Goal: Task Accomplishment & Management: Manage account settings

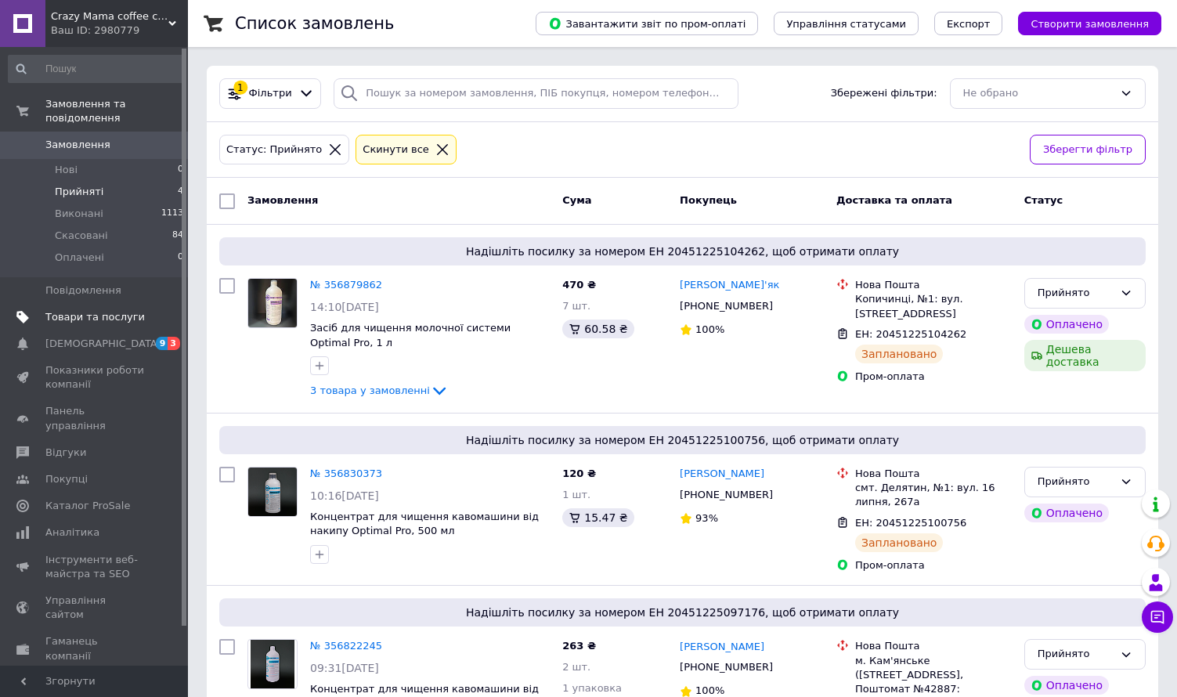
click at [68, 310] on span "Товари та послуги" at bounding box center [94, 317] width 99 height 14
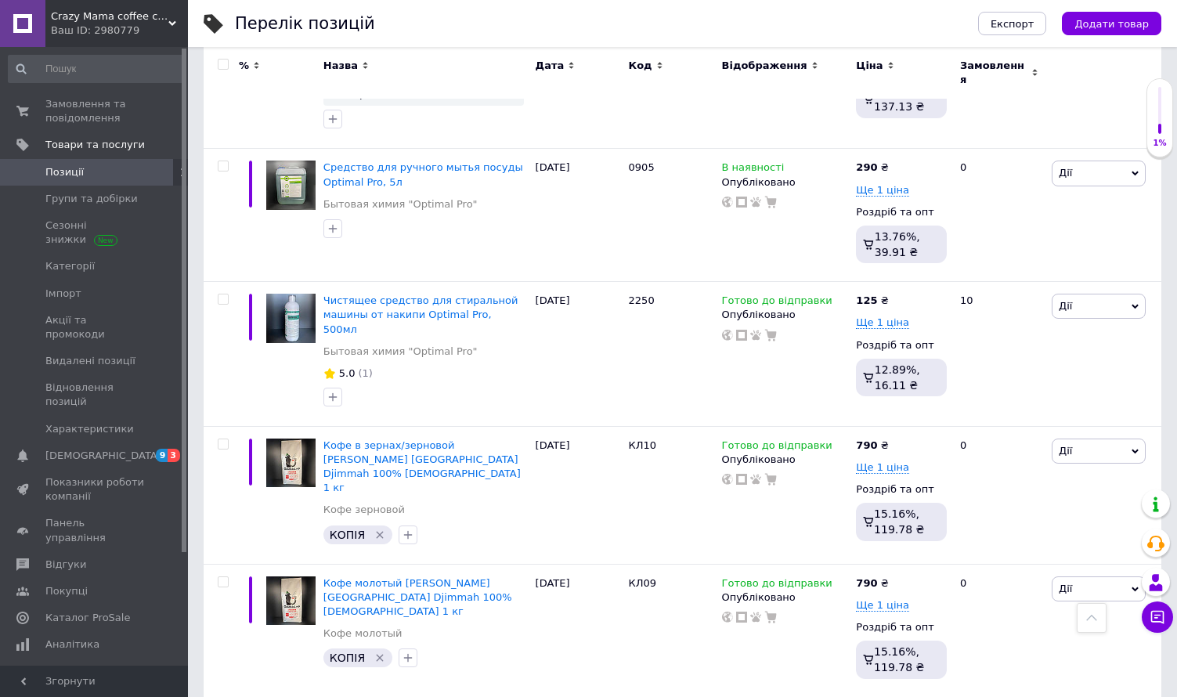
scroll to position [2450, 0]
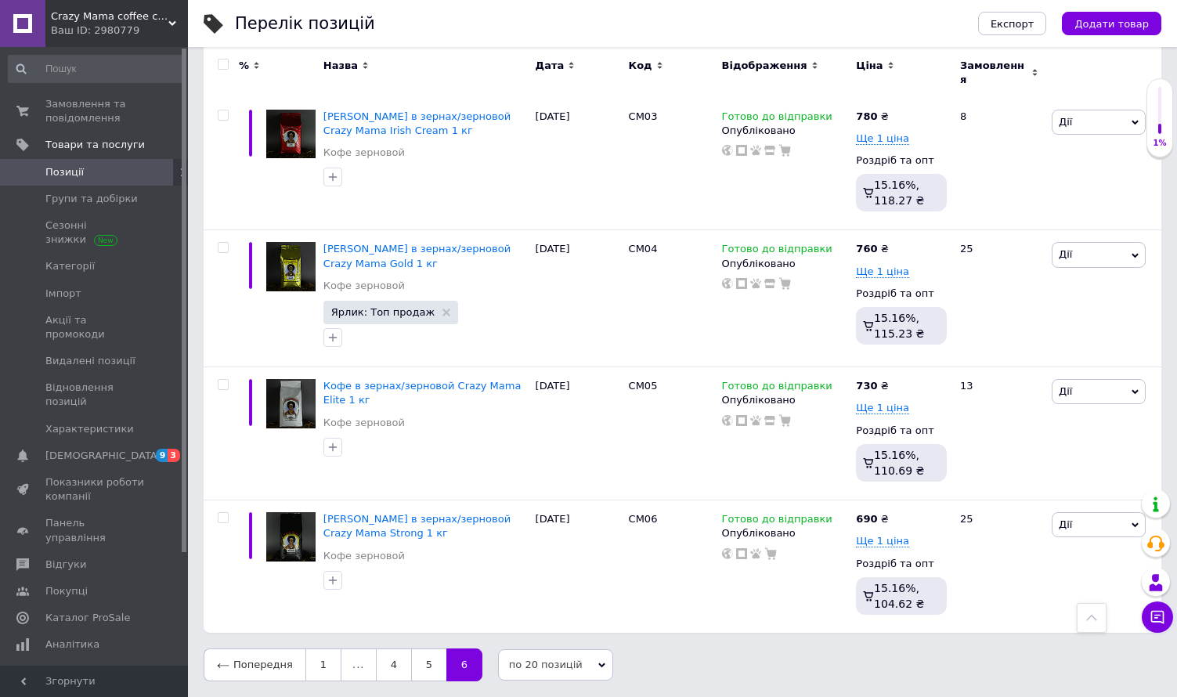
scroll to position [1174, 0]
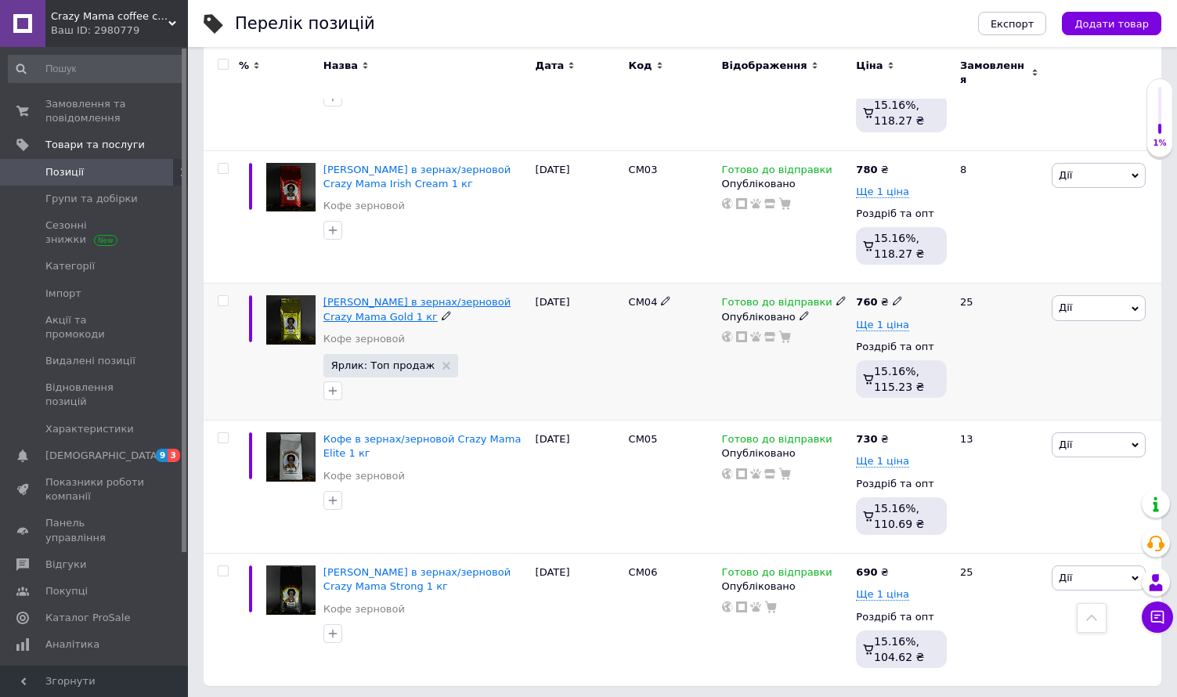
click at [367, 296] on span "Кофе в зернах/зерновой Crazy Mama Gold 1 кг" at bounding box center [417, 309] width 187 height 26
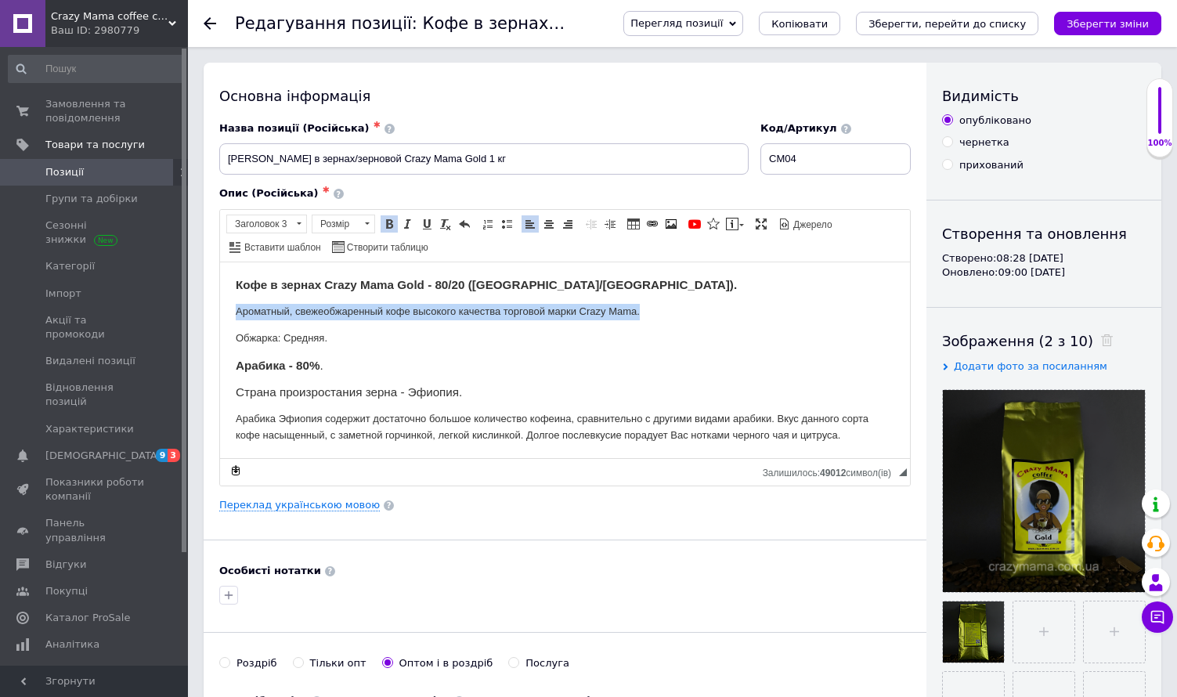
drag, startPoint x: 643, startPoint y: 308, endPoint x: 233, endPoint y: 309, distance: 410.5
click at [233, 309] on html "Кофе в зернах Crazy Mama Gold - 80/20 (Эфиопия/Индия). Ароматный, свежеобжаренн…" at bounding box center [565, 444] width 690 height 364
copy p "Ароматный, свежеобжаренный кофе высокого качества торговой марки Crazy Mama."
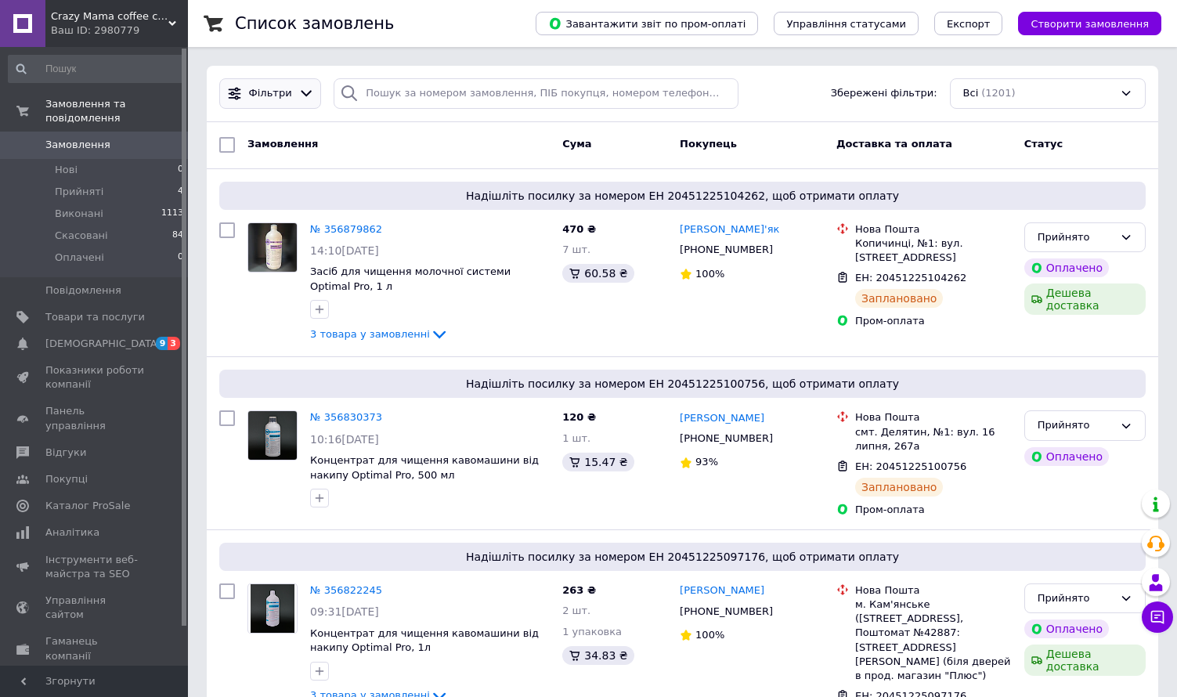
click at [282, 98] on span "Фільтри" at bounding box center [270, 93] width 43 height 15
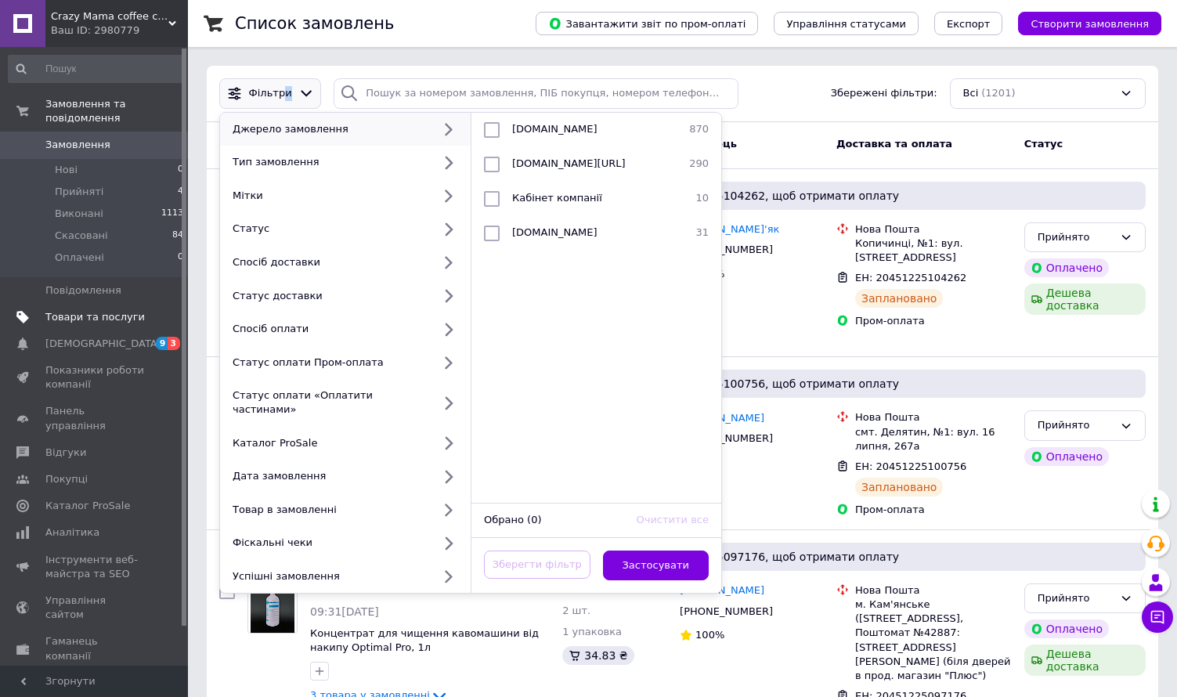
click at [59, 310] on span "Товари та послуги" at bounding box center [94, 317] width 99 height 14
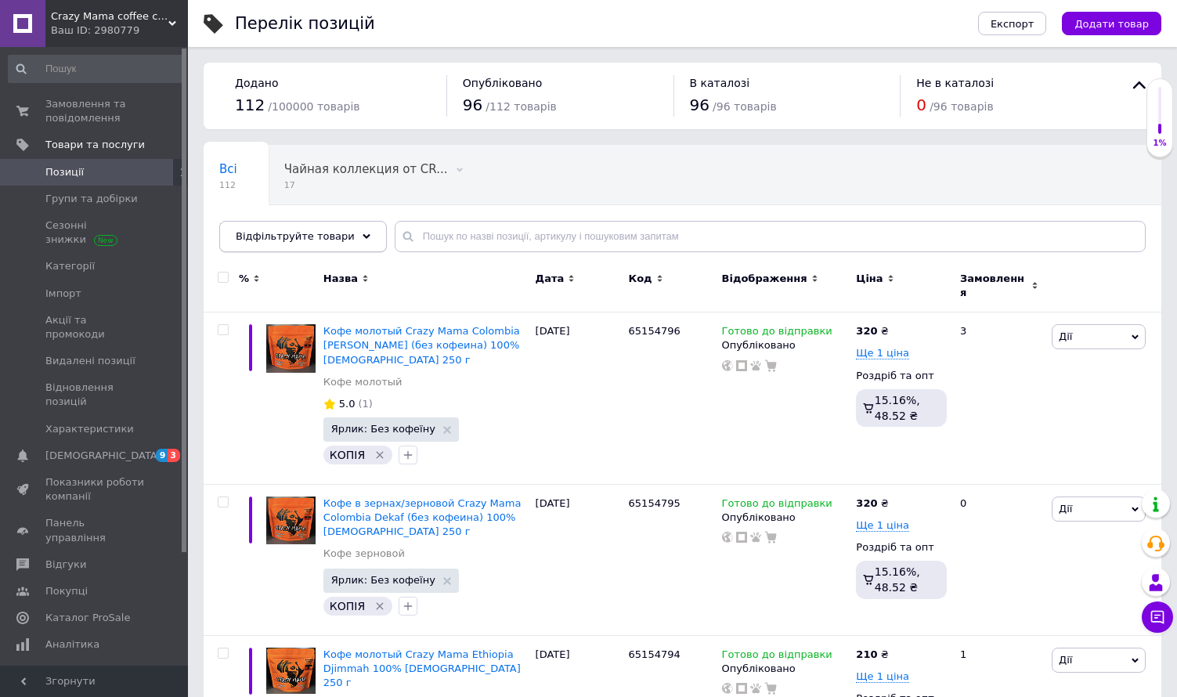
click at [267, 241] on span "Відфільтруйте товари" at bounding box center [295, 236] width 119 height 12
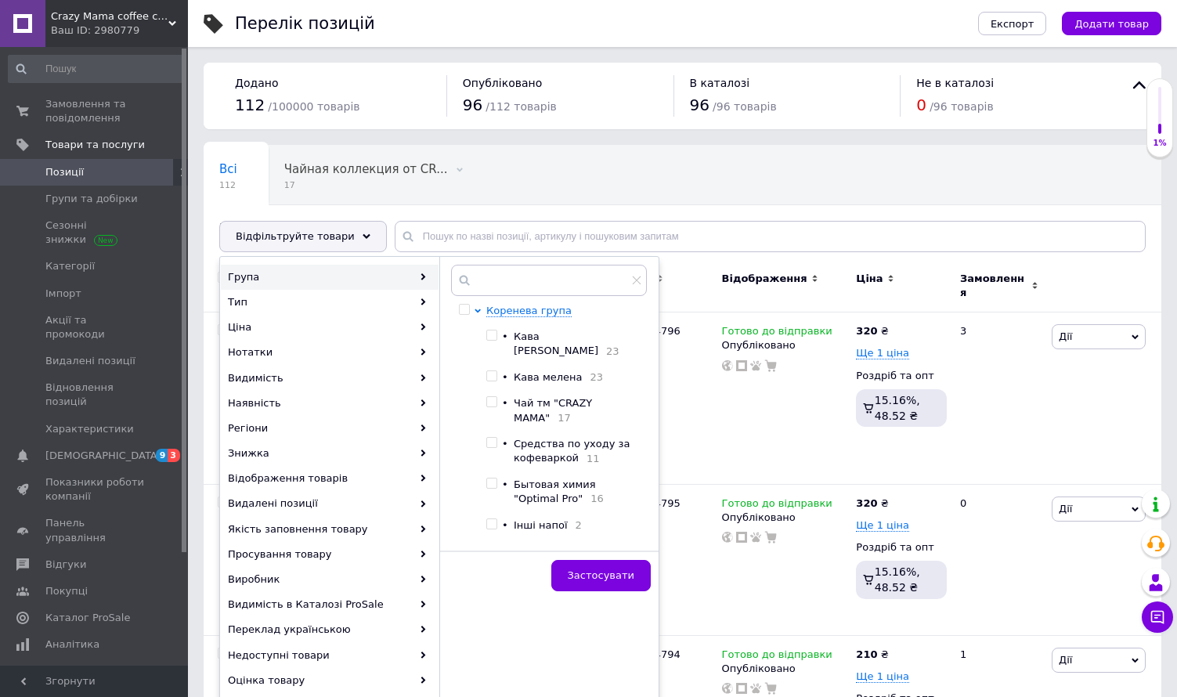
click at [497, 335] on span at bounding box center [492, 335] width 11 height 11
click at [497, 335] on input "checkbox" at bounding box center [492, 336] width 10 height 10
checkbox input "true"
click at [608, 570] on span "Застосувати" at bounding box center [601, 576] width 67 height 12
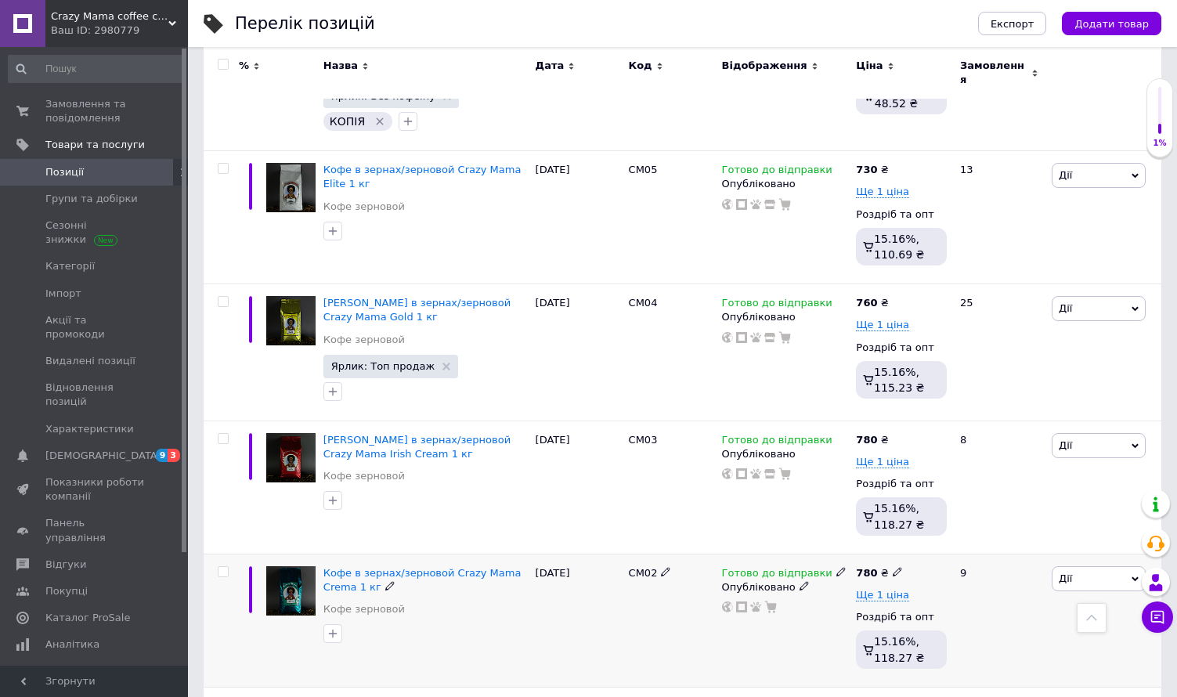
scroll to position [627, 0]
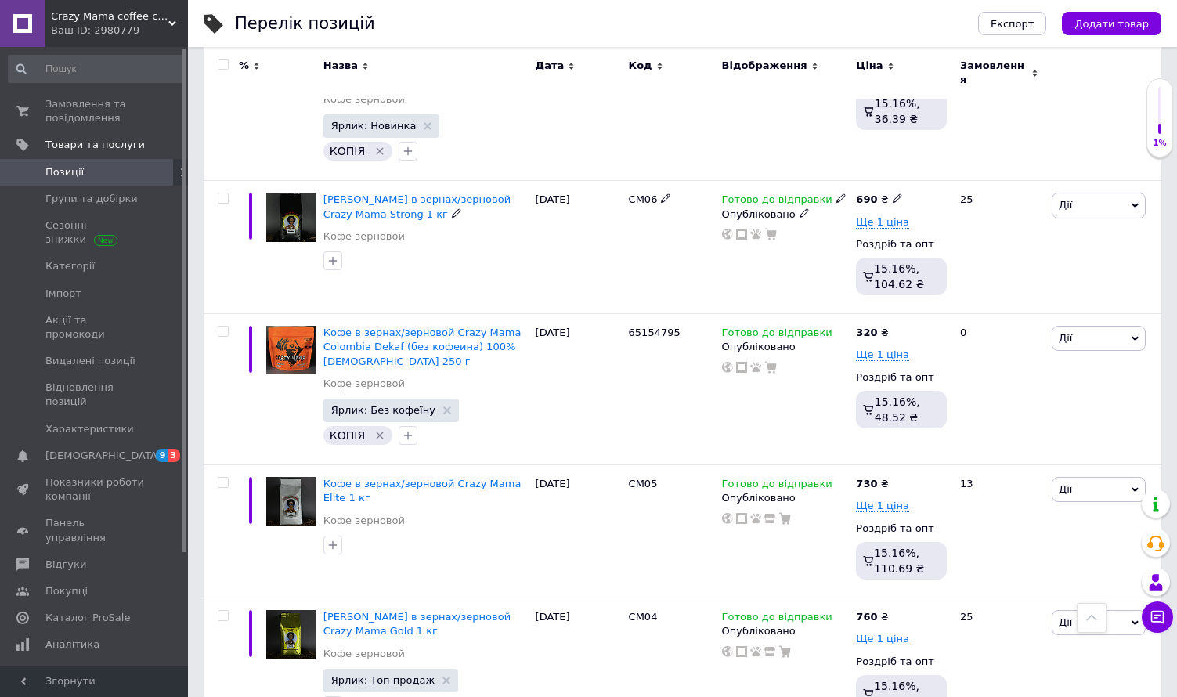
click at [404, 194] on span "Кофе в зернах/зерновой Crazy Mama Strong 1 кг" at bounding box center [417, 207] width 187 height 26
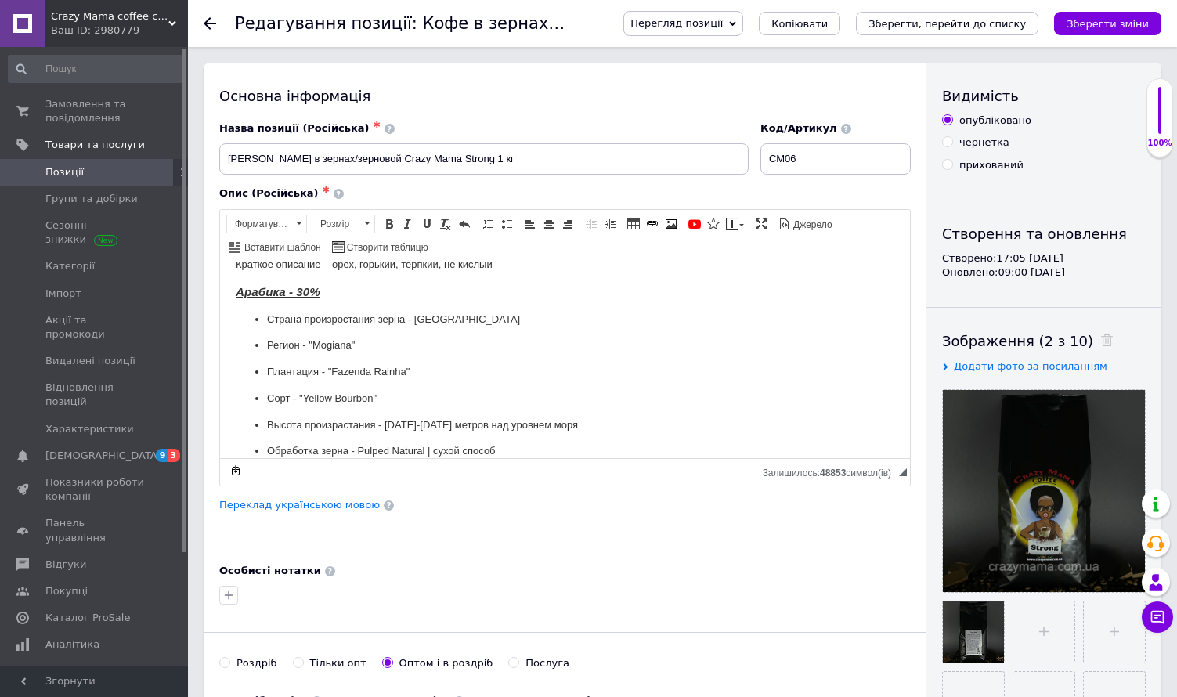
scroll to position [78, 0]
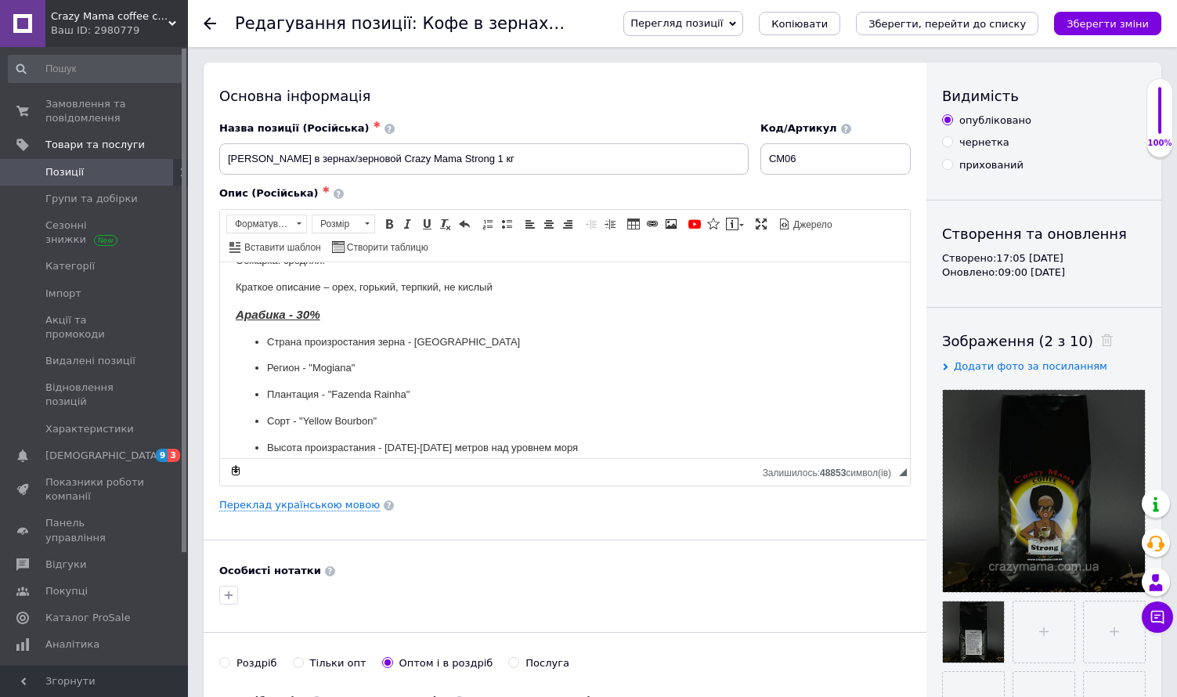
click at [267, 342] on p "Страна произростания зерна - Бразилия" at bounding box center [565, 342] width 596 height 16
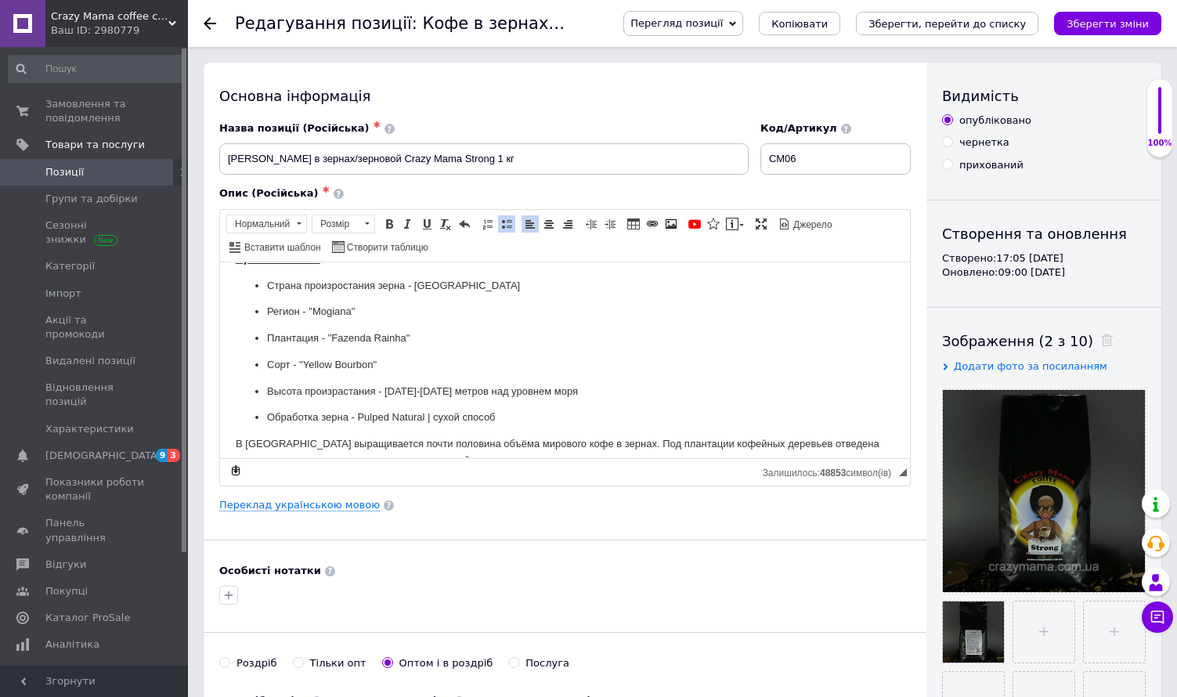
scroll to position [157, 0]
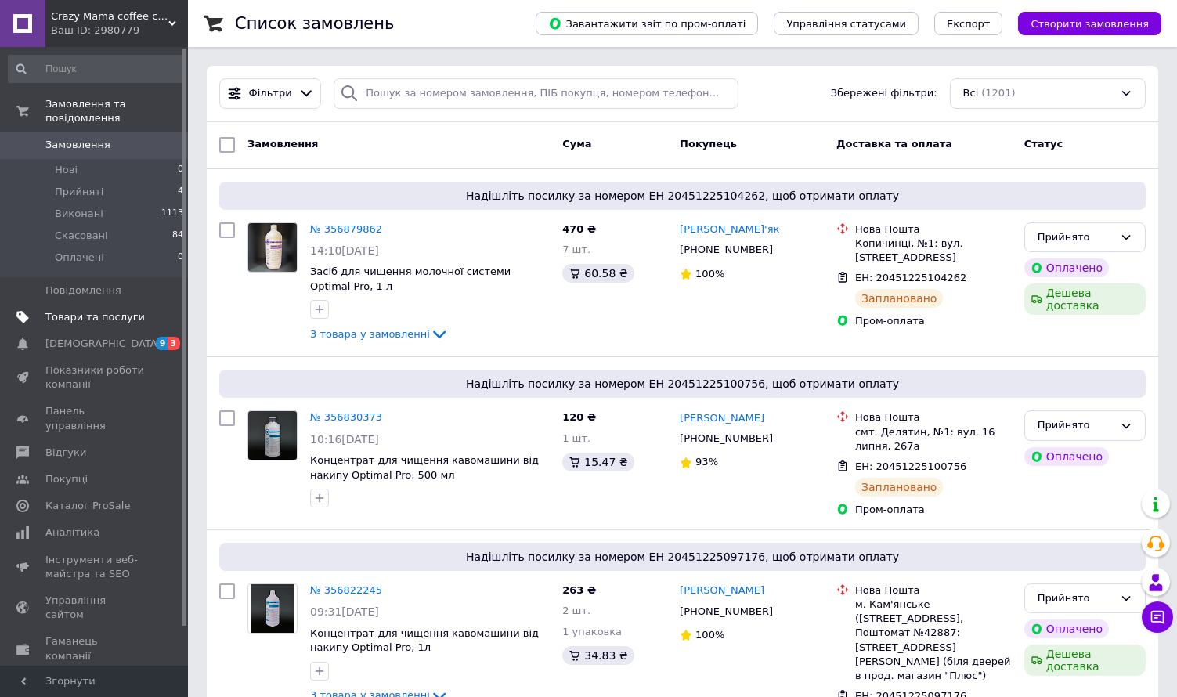
click at [54, 310] on span "Товари та послуги" at bounding box center [94, 317] width 99 height 14
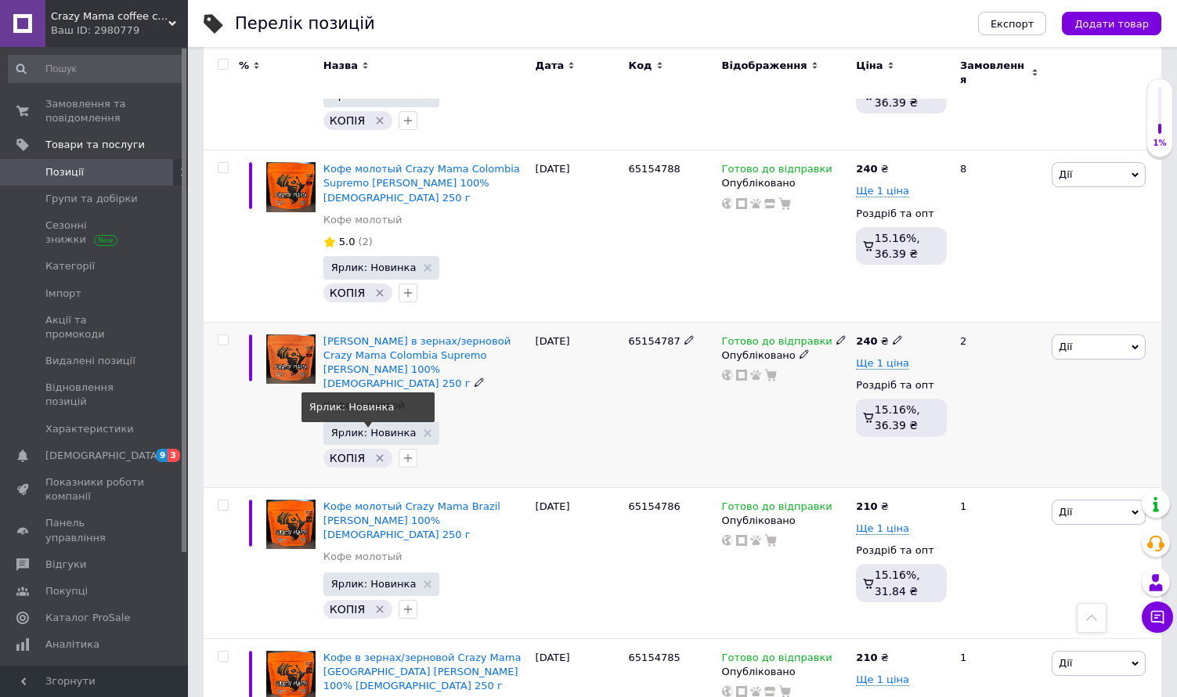
scroll to position [1410, 0]
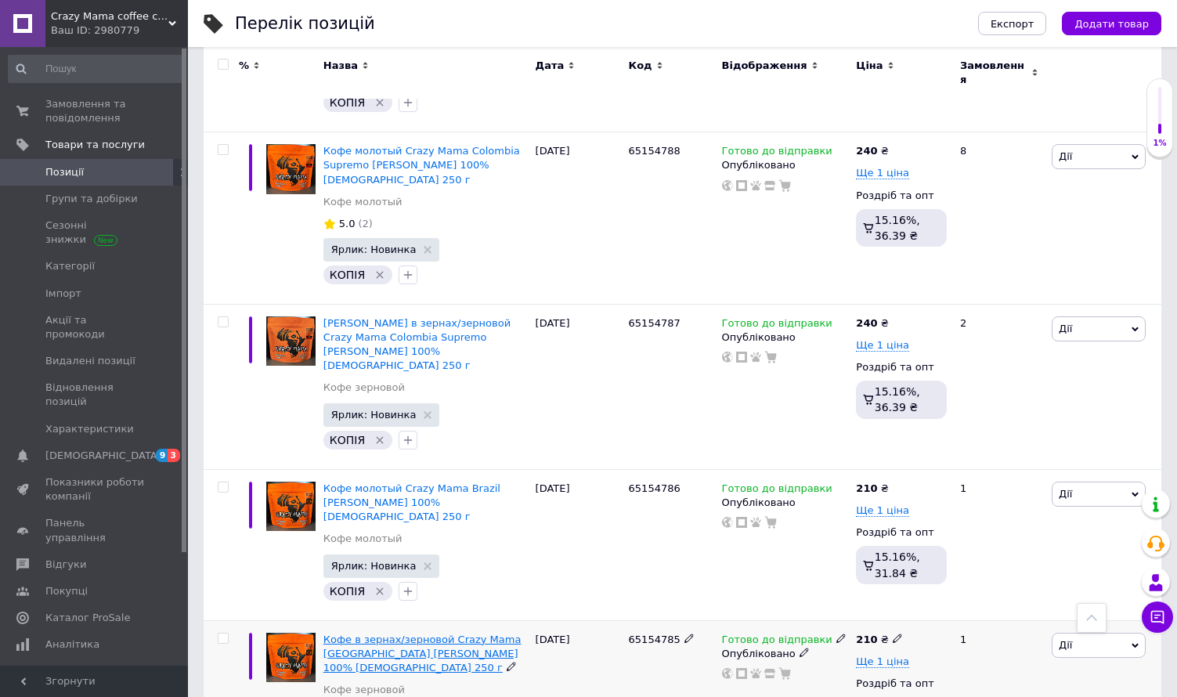
click at [418, 634] on span "Кофе в зернах/зерновой Crazy Mama Brazil Santos 100% арабика 250 г" at bounding box center [423, 654] width 198 height 40
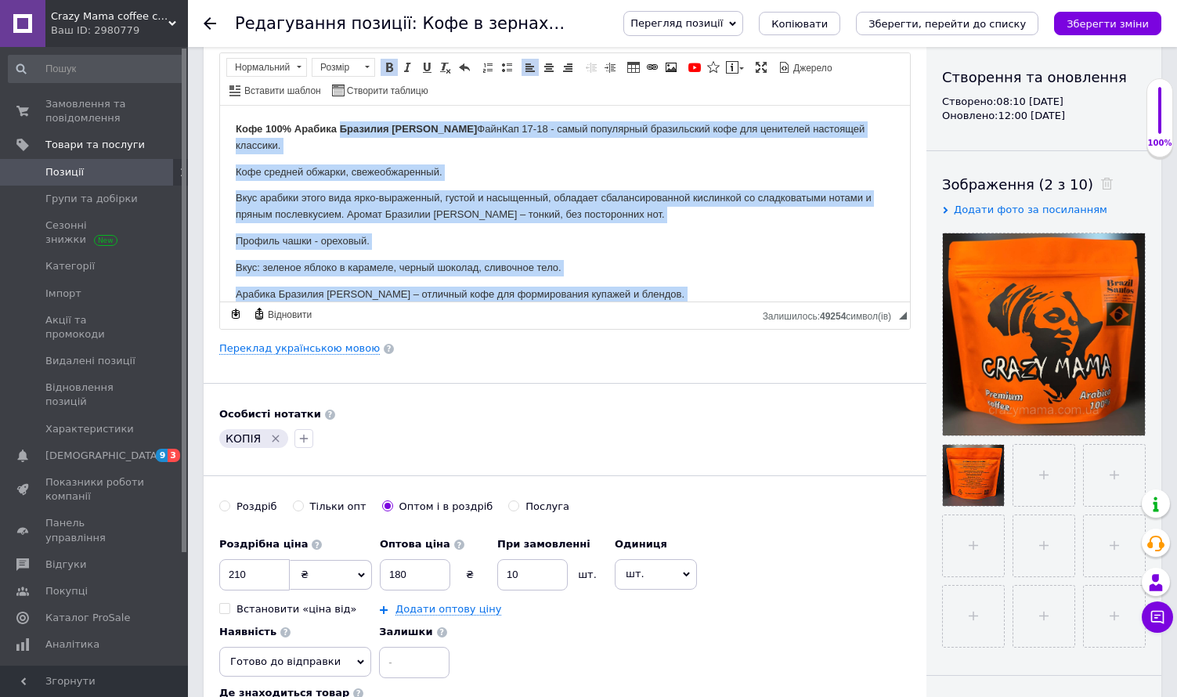
scroll to position [43, 0]
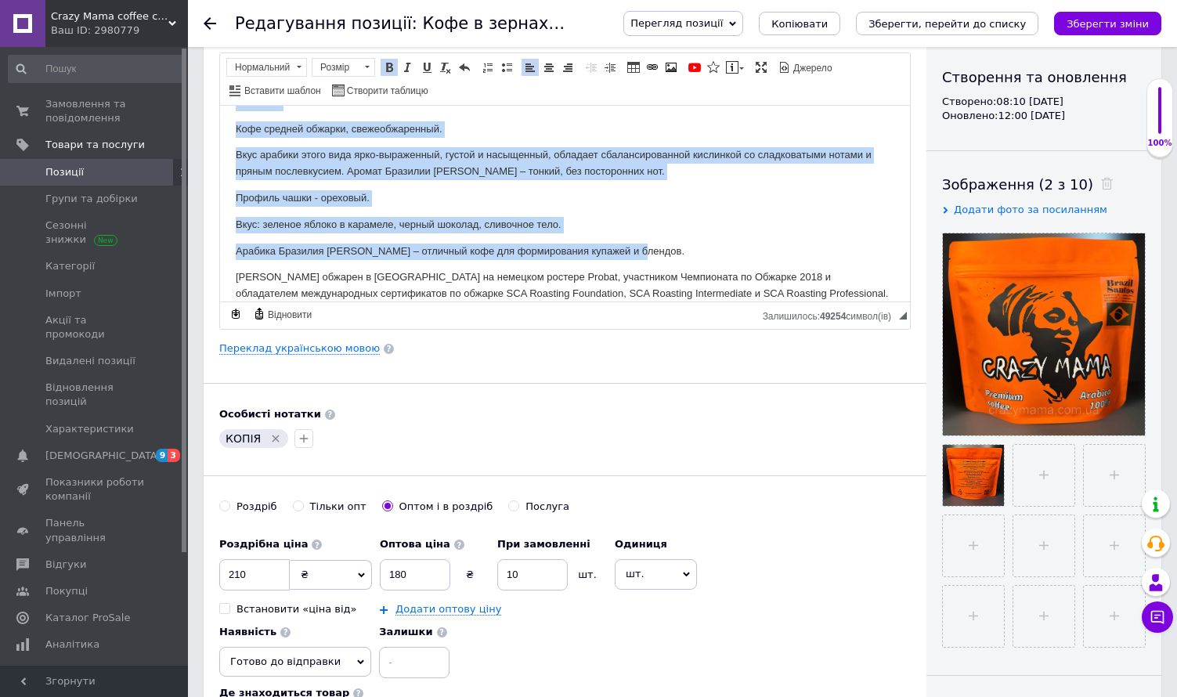
drag, startPoint x: 339, startPoint y: 124, endPoint x: 650, endPoint y: 232, distance: 329.3
click at [650, 232] on body "Кофе 100% Арабика Бразилия Сантос ФайнКап 17-18 - самый популярный бразильский …" at bounding box center [565, 190] width 659 height 224
copy body "Бразилия Сантос ФайнКап 17-18 - самый популярный бразильский кофе для ценителей…"
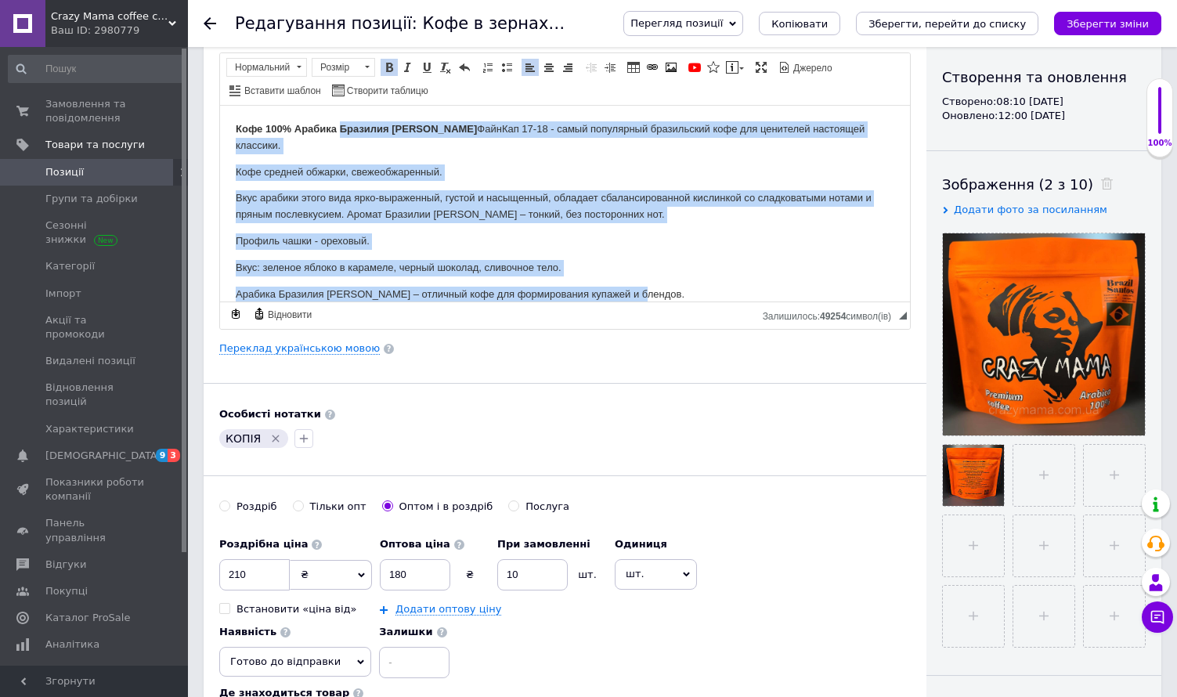
click at [449, 190] on p "Вкус арабики этого вида ярко-выраженный, густой и насыщенный, обладает сбаланси…" at bounding box center [565, 206] width 659 height 33
